Goal: Register for event/course

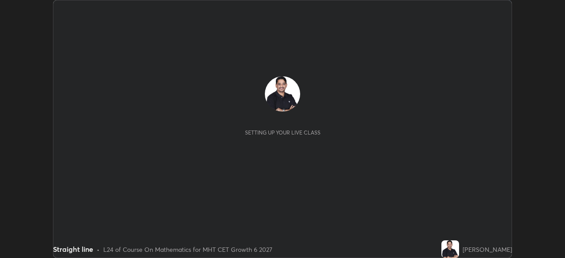
scroll to position [258, 564]
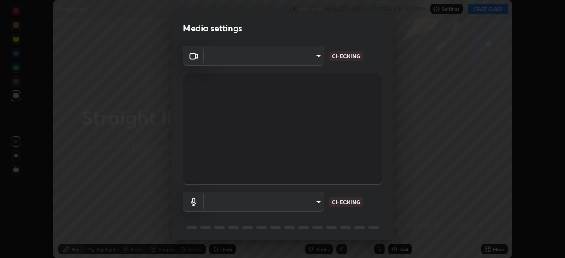
type input "8090c38e6276c4ef6968fc6d9bdaab76d1a5ff71046905f1d5355c051d1cc42c"
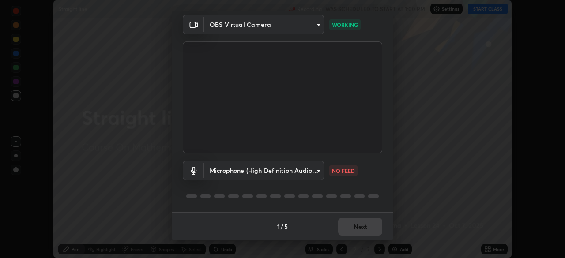
click at [318, 171] on body "Erase all Straight line Recording WAS SCHEDULED TO START AT 1:00 PM Settings ST…" at bounding box center [282, 129] width 565 height 258
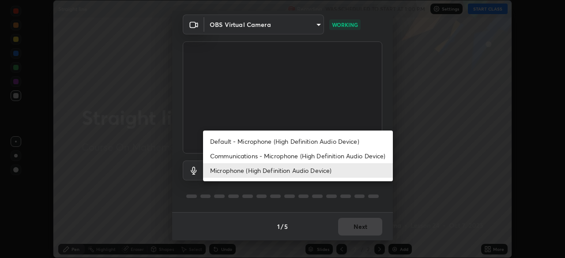
click at [285, 155] on li "Communications - Microphone (High Definition Audio Device)" at bounding box center [298, 156] width 190 height 15
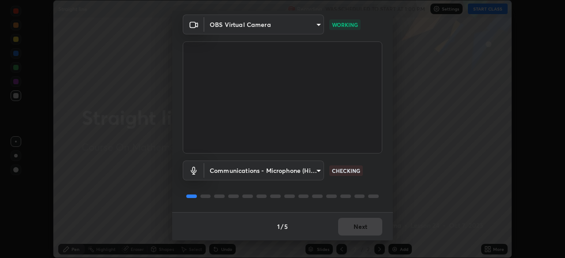
click at [316, 169] on body "Erase all Straight line Recording WAS SCHEDULED TO START AT 1:00 PM Settings ST…" at bounding box center [282, 129] width 565 height 258
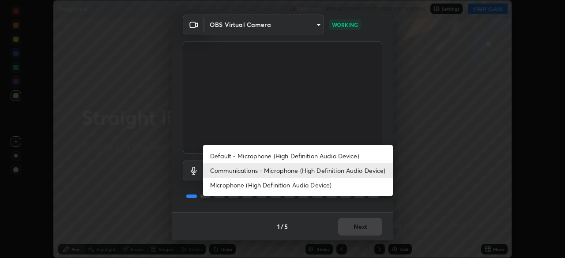
click at [300, 154] on li "Default - Microphone (High Definition Audio Device)" at bounding box center [298, 156] width 190 height 15
type input "default"
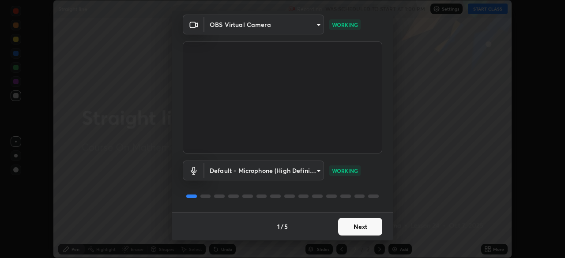
click at [363, 229] on button "Next" at bounding box center [360, 227] width 44 height 18
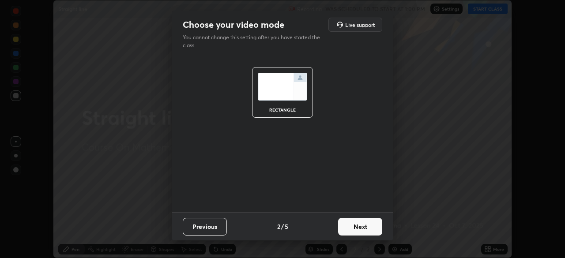
click at [375, 227] on button "Next" at bounding box center [360, 227] width 44 height 18
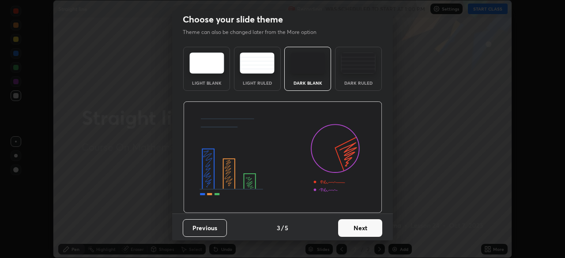
scroll to position [7, 0]
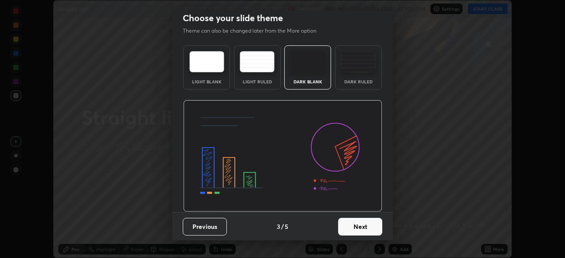
click at [372, 226] on button "Next" at bounding box center [360, 227] width 44 height 18
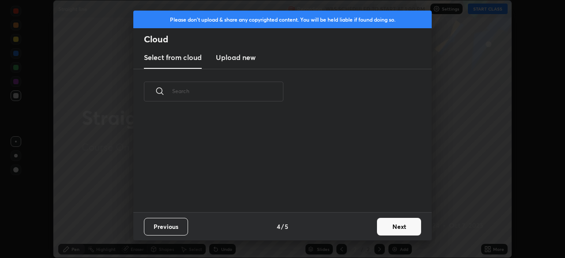
scroll to position [98, 283]
click at [388, 226] on button "Next" at bounding box center [399, 227] width 44 height 18
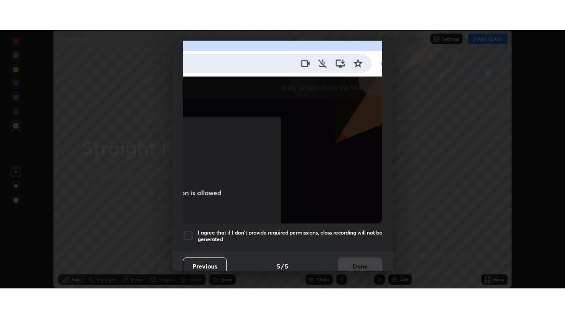
scroll to position [211, 0]
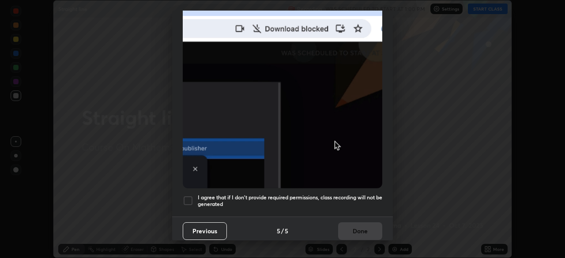
click at [315, 194] on h5 "I agree that if I don't provide required permissions, class recording will not …" at bounding box center [290, 201] width 184 height 14
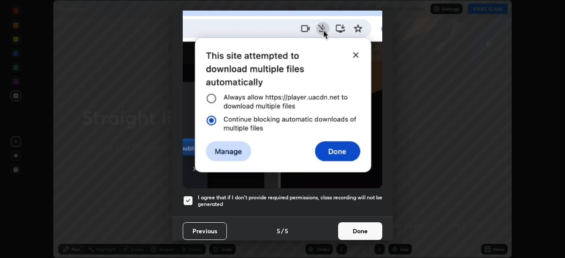
click at [357, 222] on button "Done" at bounding box center [360, 231] width 44 height 18
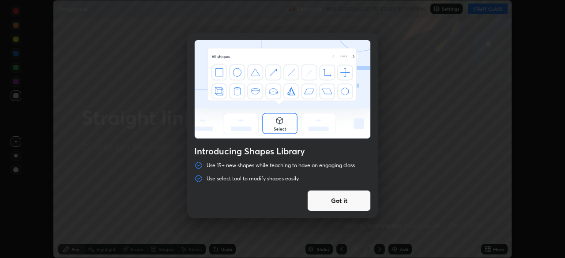
click at [355, 206] on button "Got it" at bounding box center [339, 200] width 64 height 21
click at [359, 204] on div at bounding box center [282, 129] width 565 height 258
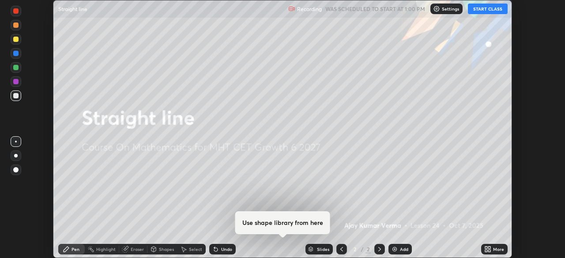
click at [483, 11] on button "START CLASS" at bounding box center [488, 9] width 40 height 11
click at [485, 247] on icon at bounding box center [486, 248] width 2 height 2
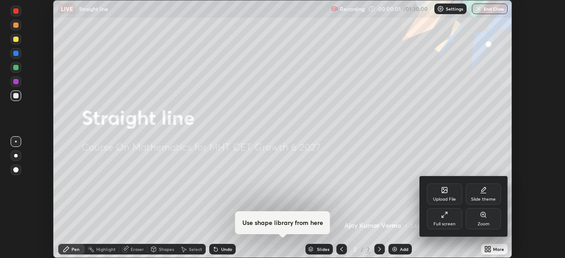
click at [448, 213] on div "Full screen" at bounding box center [444, 218] width 35 height 21
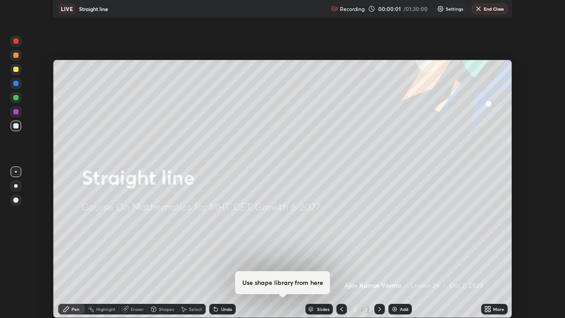
scroll to position [318, 565]
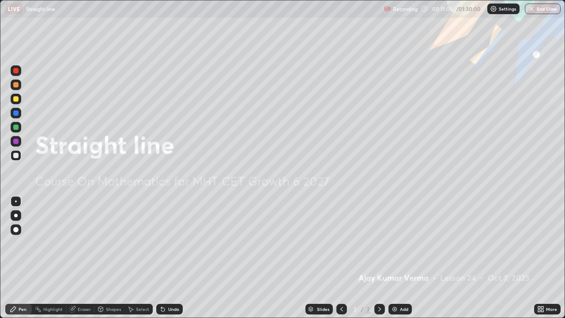
click at [392, 258] on img at bounding box center [394, 308] width 7 height 7
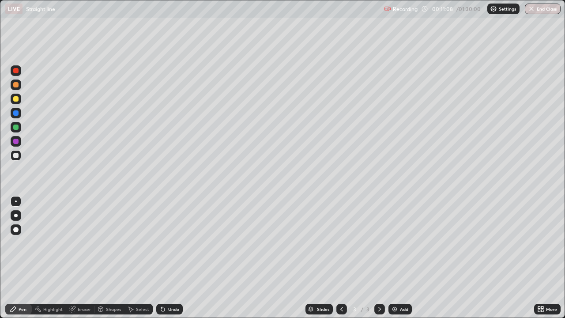
click at [16, 85] on div at bounding box center [15, 84] width 5 height 5
click at [18, 100] on div at bounding box center [15, 98] width 5 height 5
